Goal: Download file/media

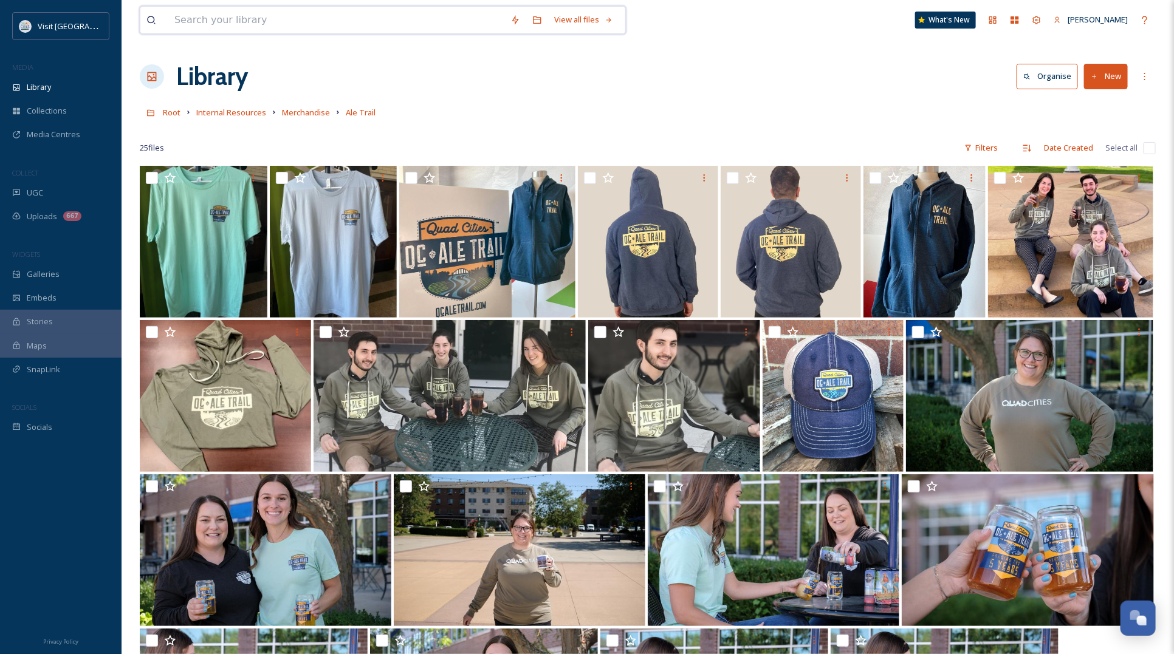
click at [272, 18] on input at bounding box center [336, 20] width 336 height 27
type input "[PERSON_NAME]"
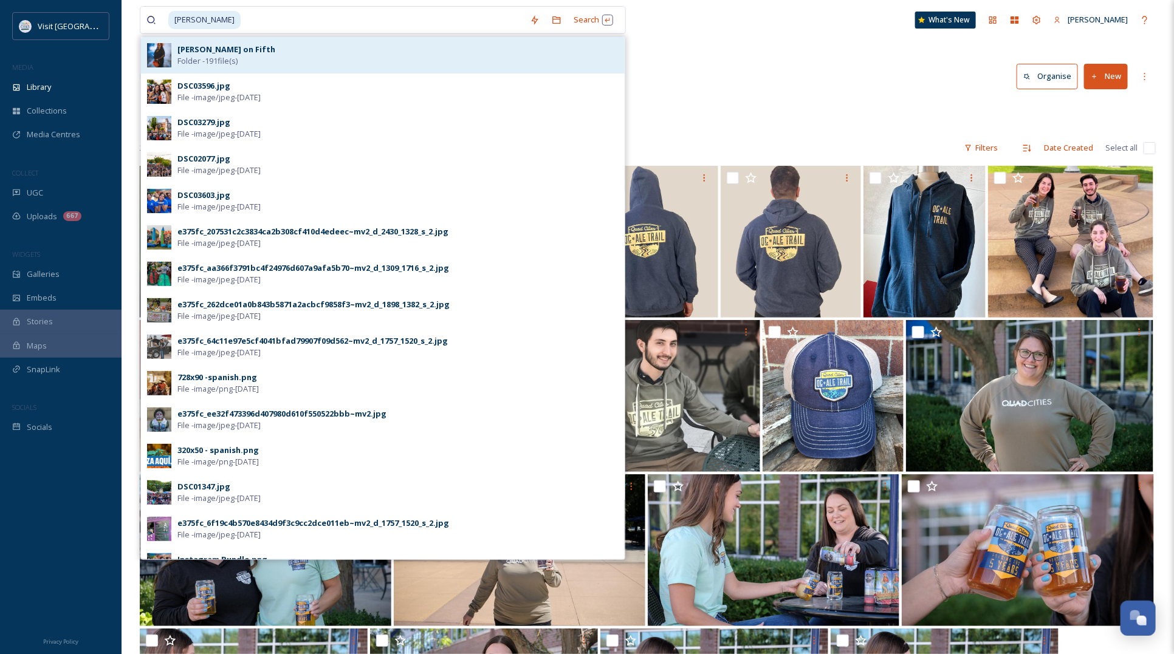
click at [195, 47] on strong "[PERSON_NAME] on Fifth" at bounding box center [226, 49] width 98 height 11
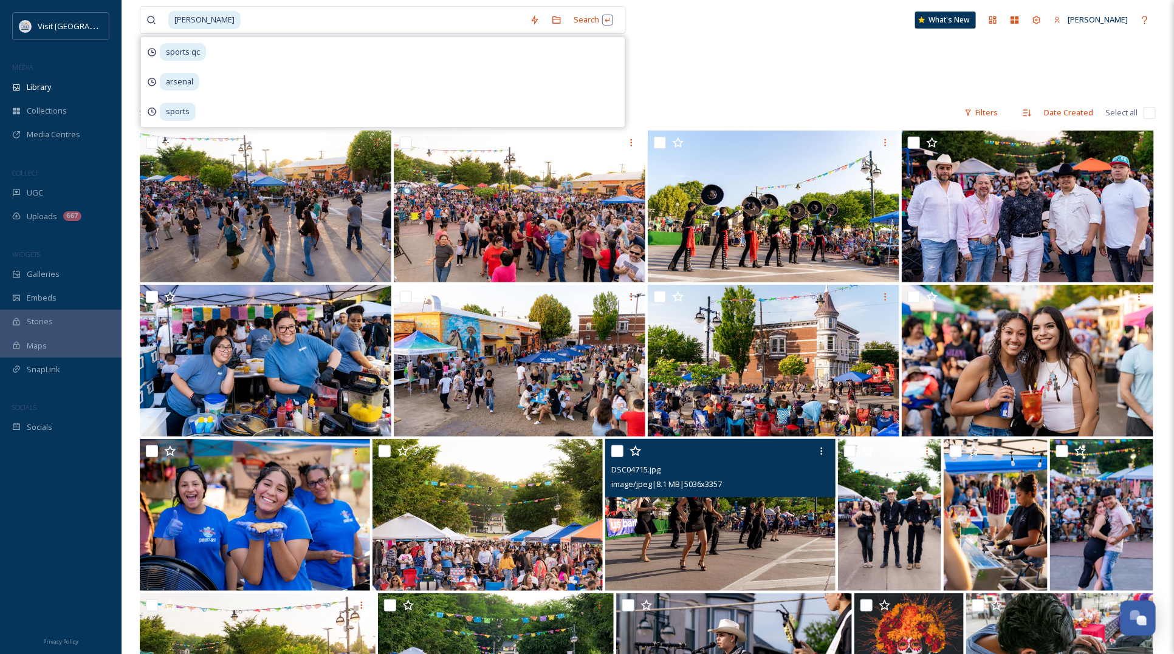
scroll to position [139, 0]
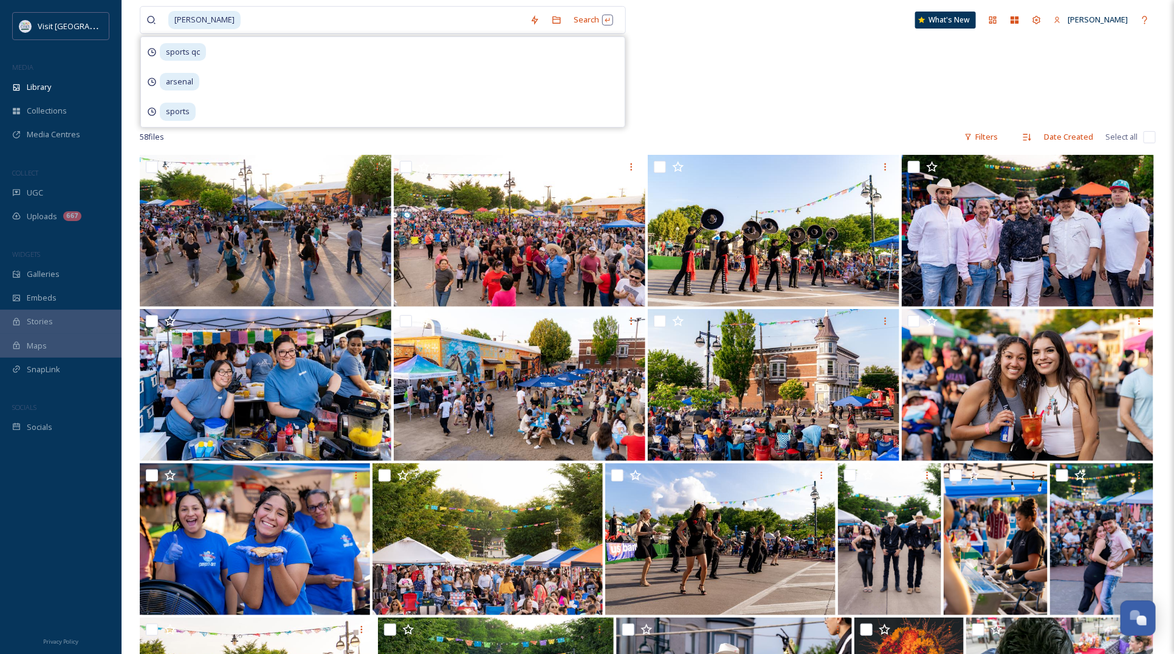
click at [840, 92] on div "Dia de los Muertos Parade 133 items" at bounding box center [648, 55] width 1016 height 140
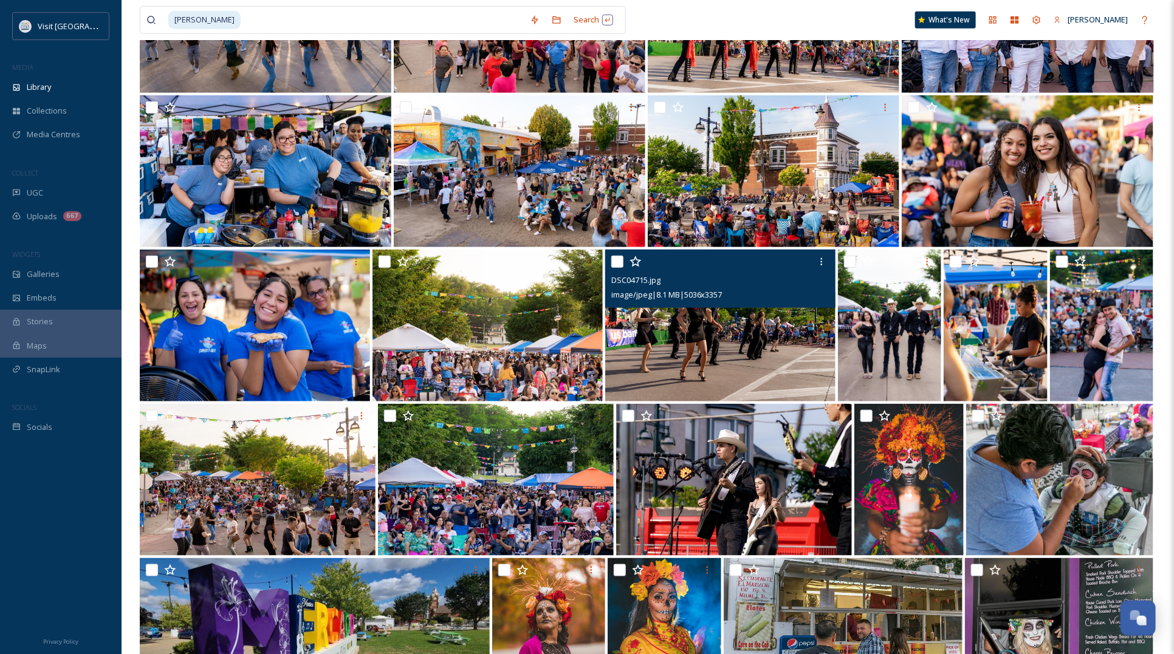
scroll to position [366, 0]
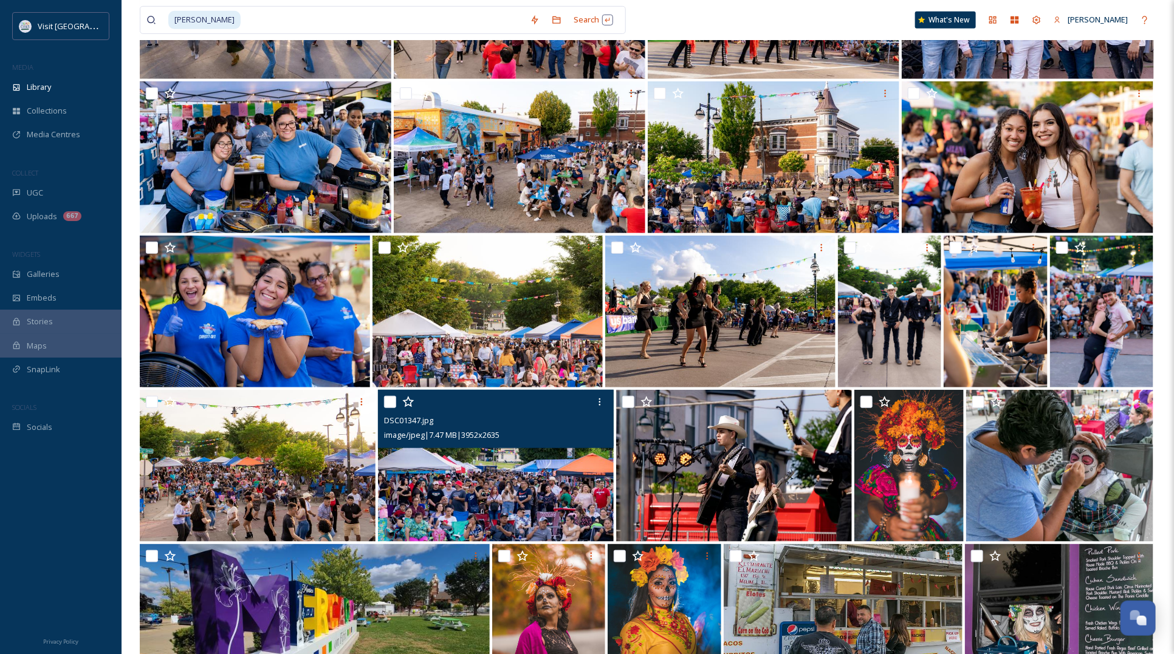
click at [553, 475] on img at bounding box center [496, 466] width 236 height 152
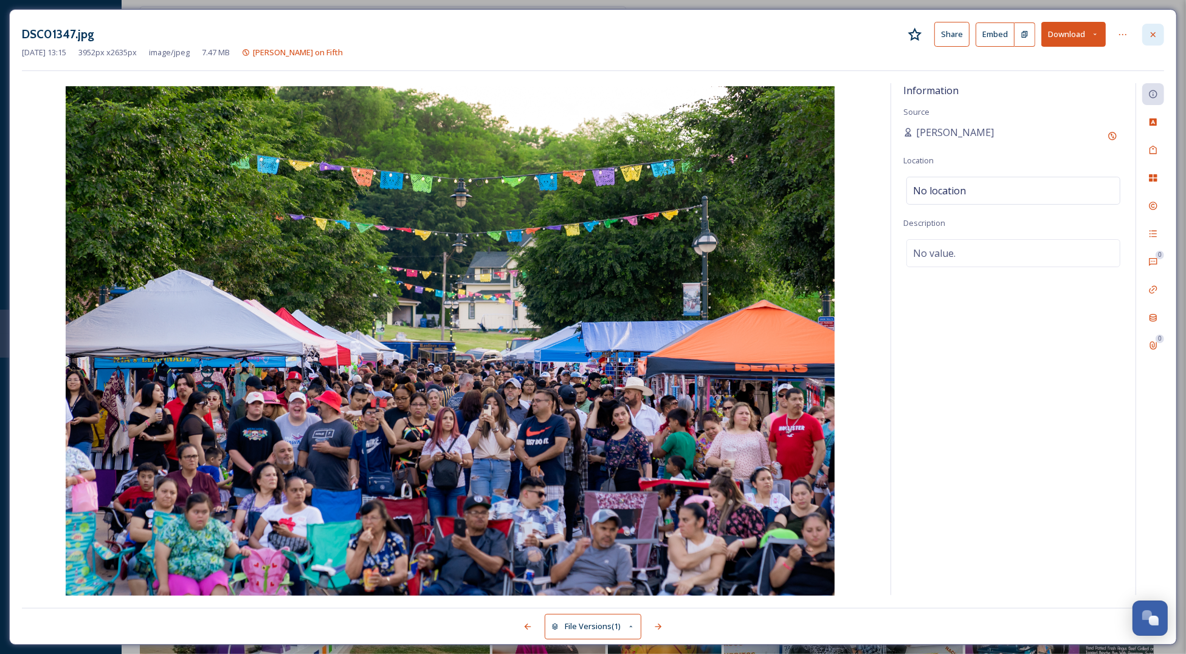
click at [1153, 30] on icon at bounding box center [1153, 35] width 10 height 10
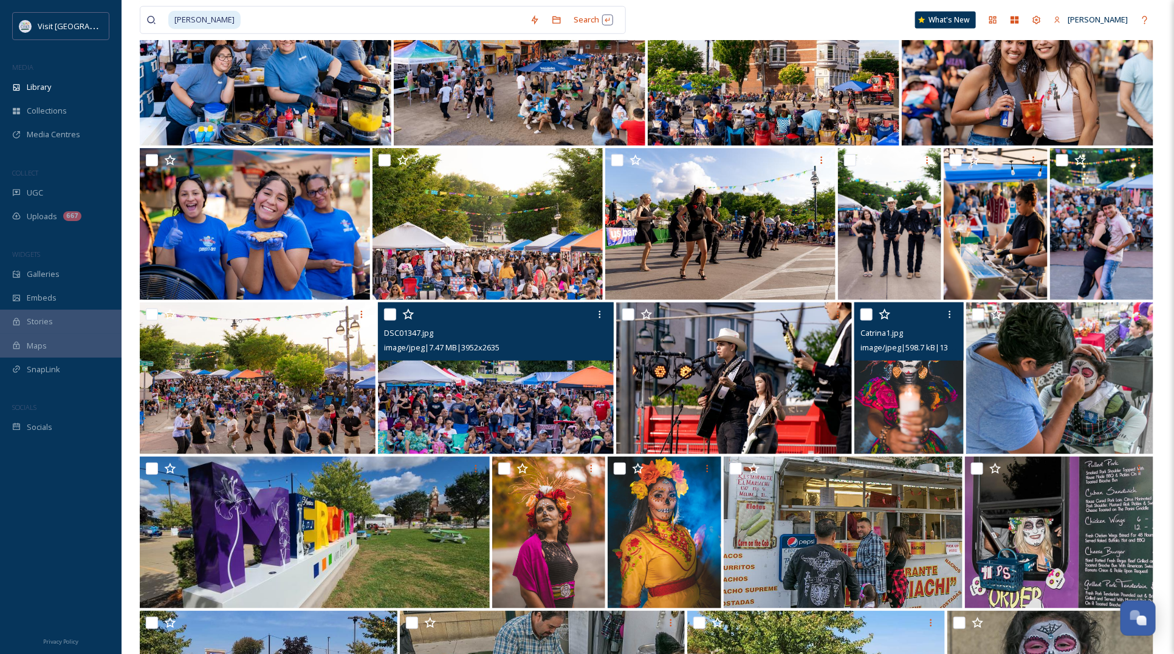
scroll to position [442, 0]
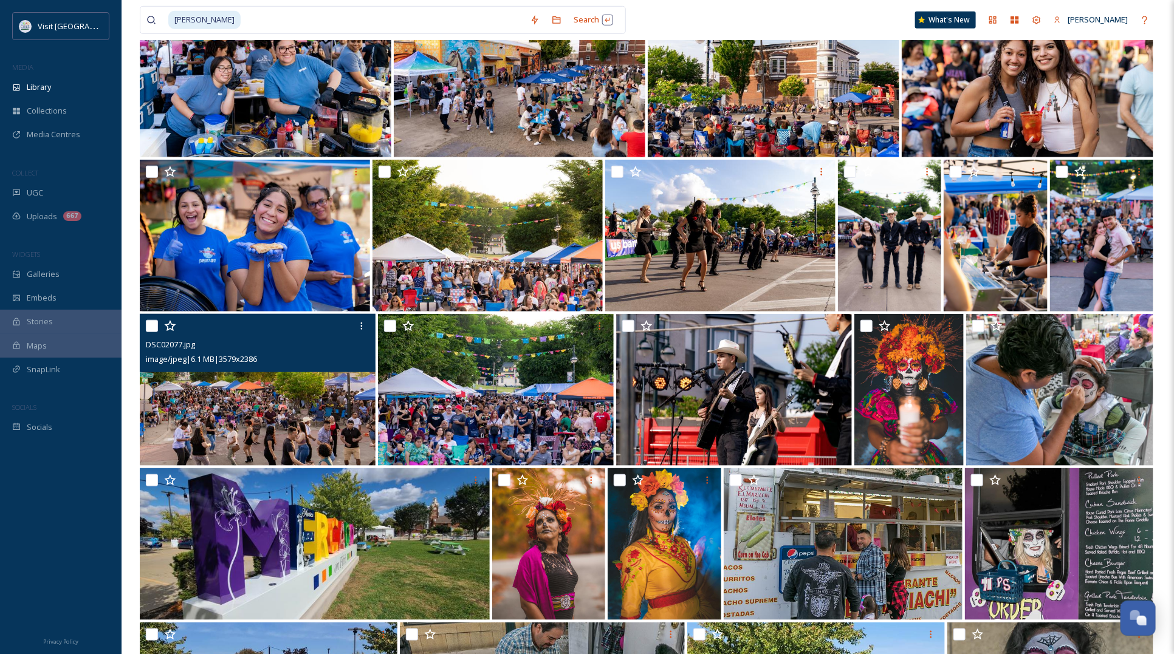
click at [287, 393] on img at bounding box center [258, 390] width 236 height 152
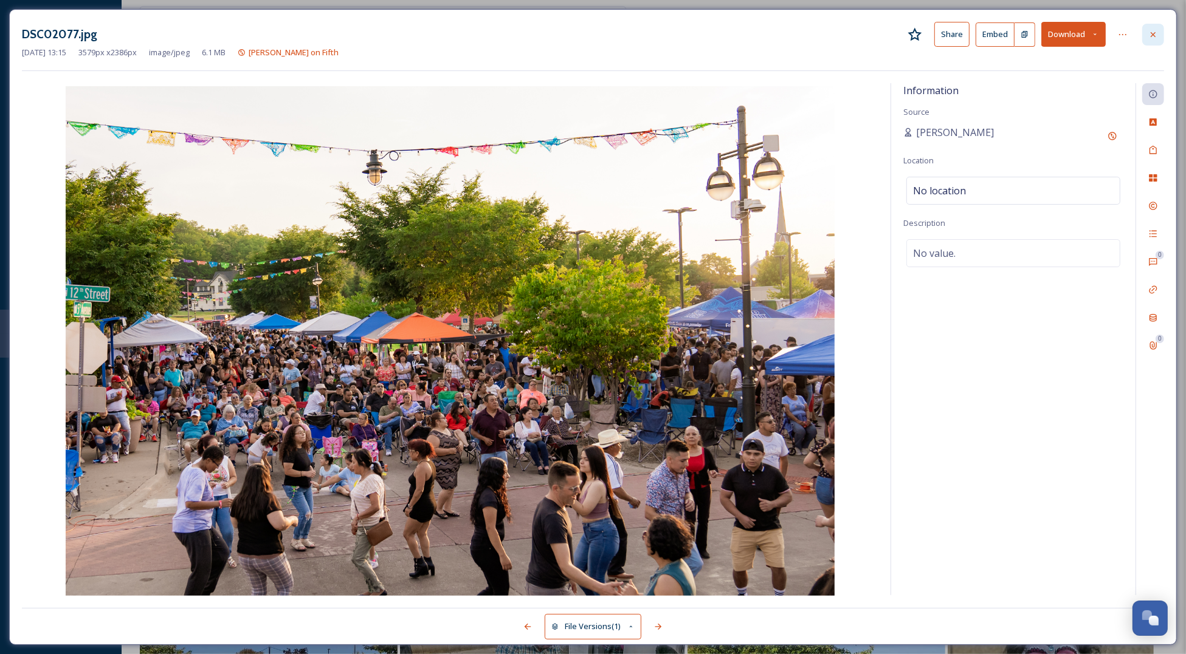
click at [1152, 34] on icon at bounding box center [1153, 35] width 10 height 10
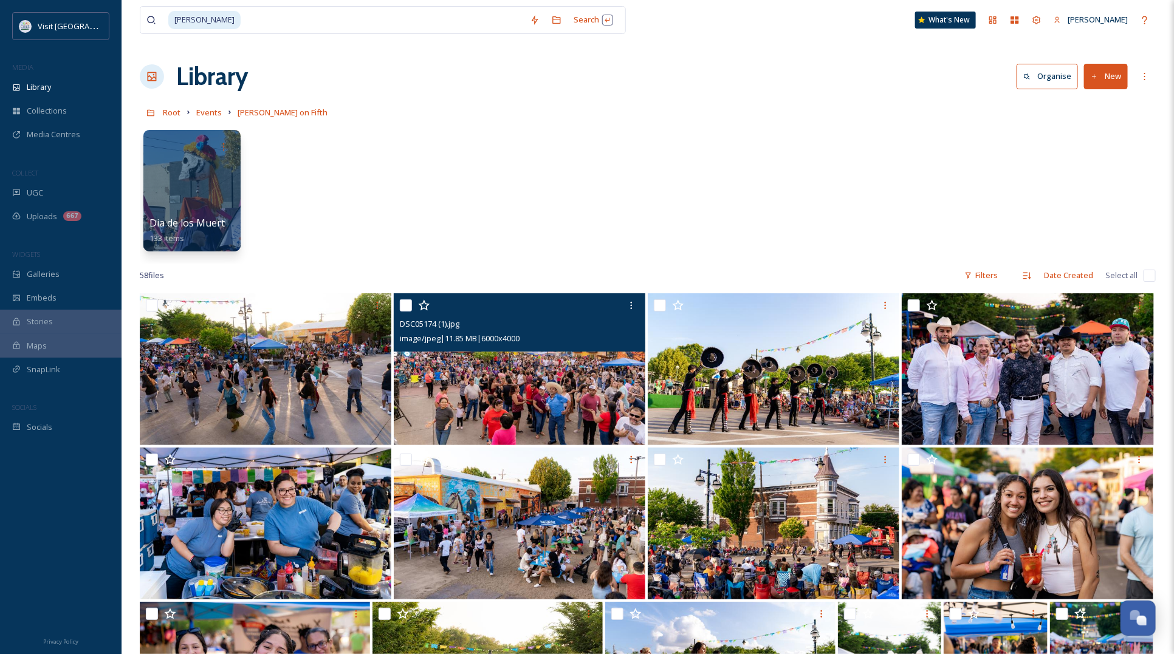
click at [577, 376] on img at bounding box center [520, 370] width 252 height 152
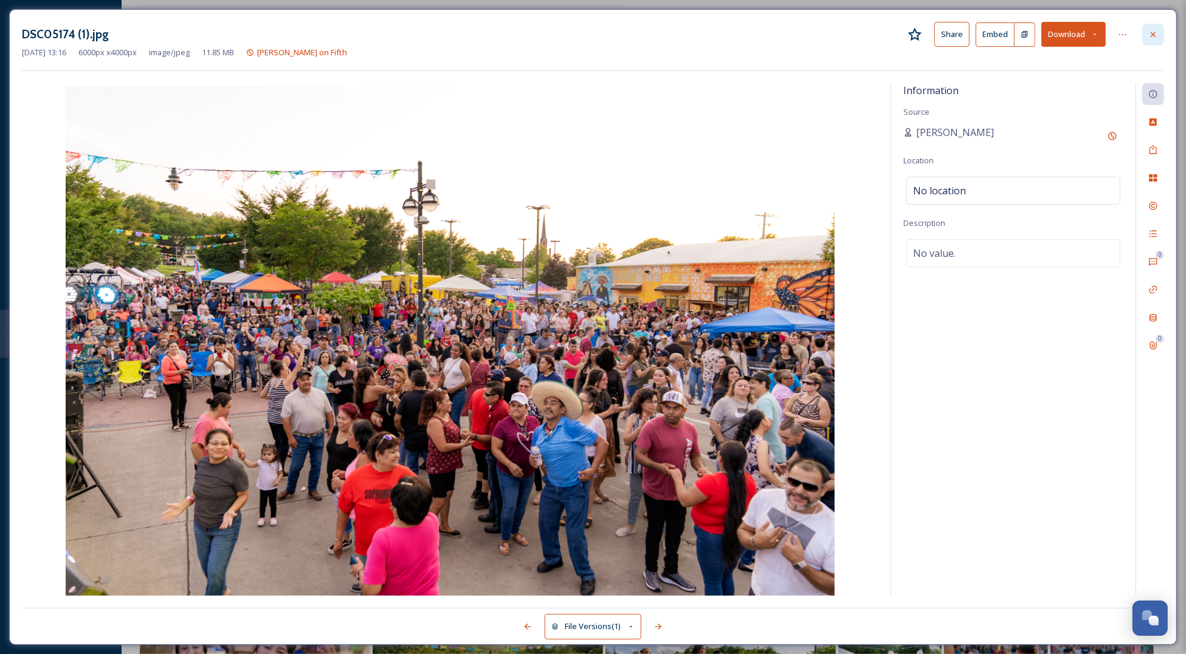
click at [1159, 35] on div at bounding box center [1153, 35] width 22 height 22
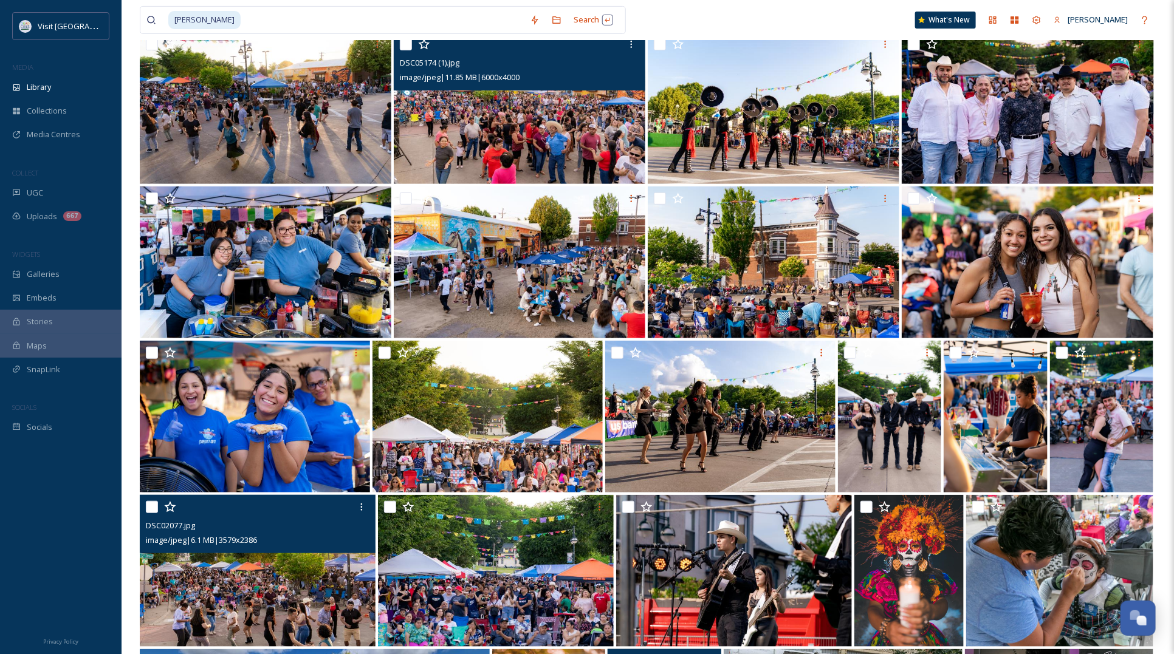
scroll to position [215, 0]
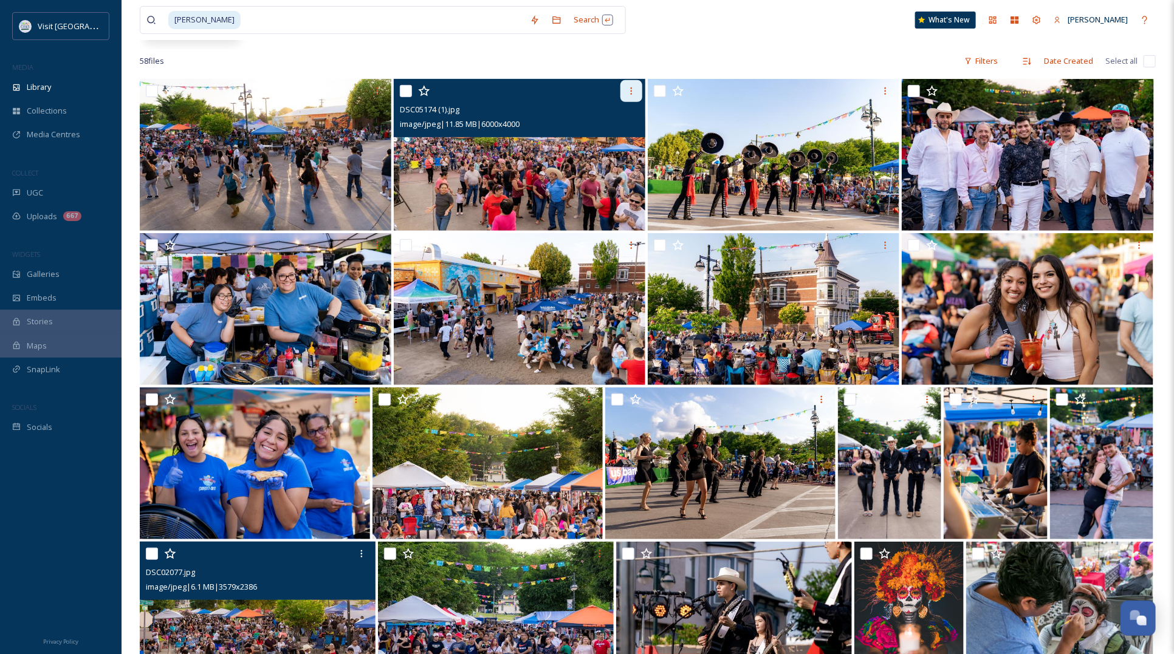
click at [629, 83] on div at bounding box center [631, 91] width 22 height 22
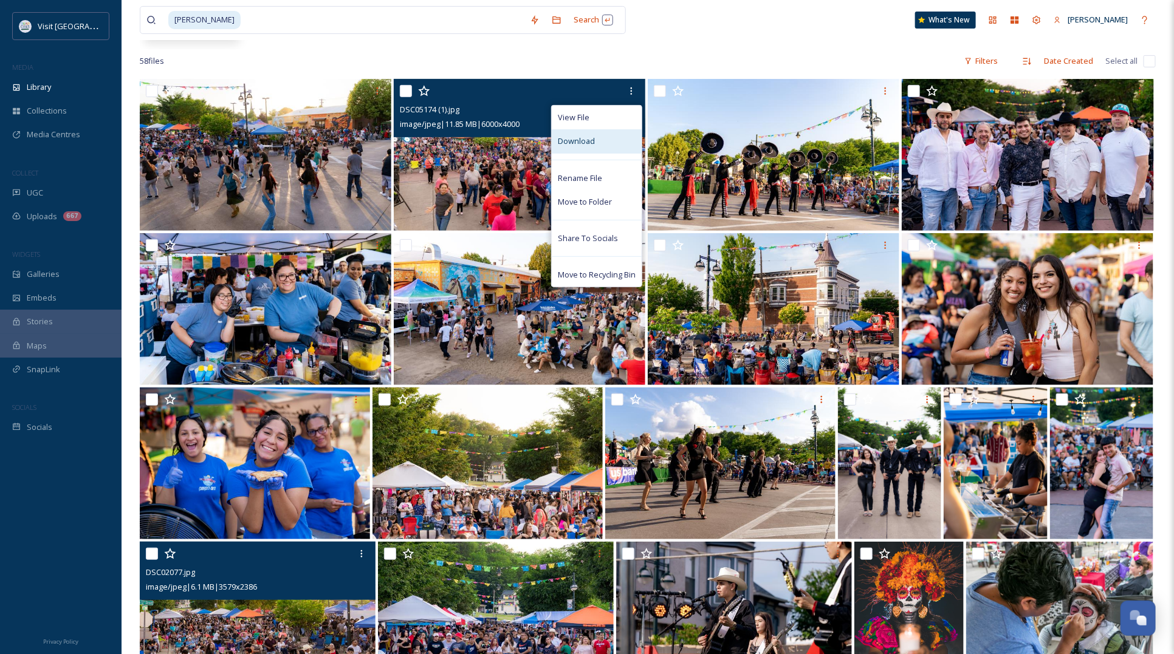
click at [608, 136] on div "Download" at bounding box center [597, 141] width 90 height 24
